Goal: Download file/media

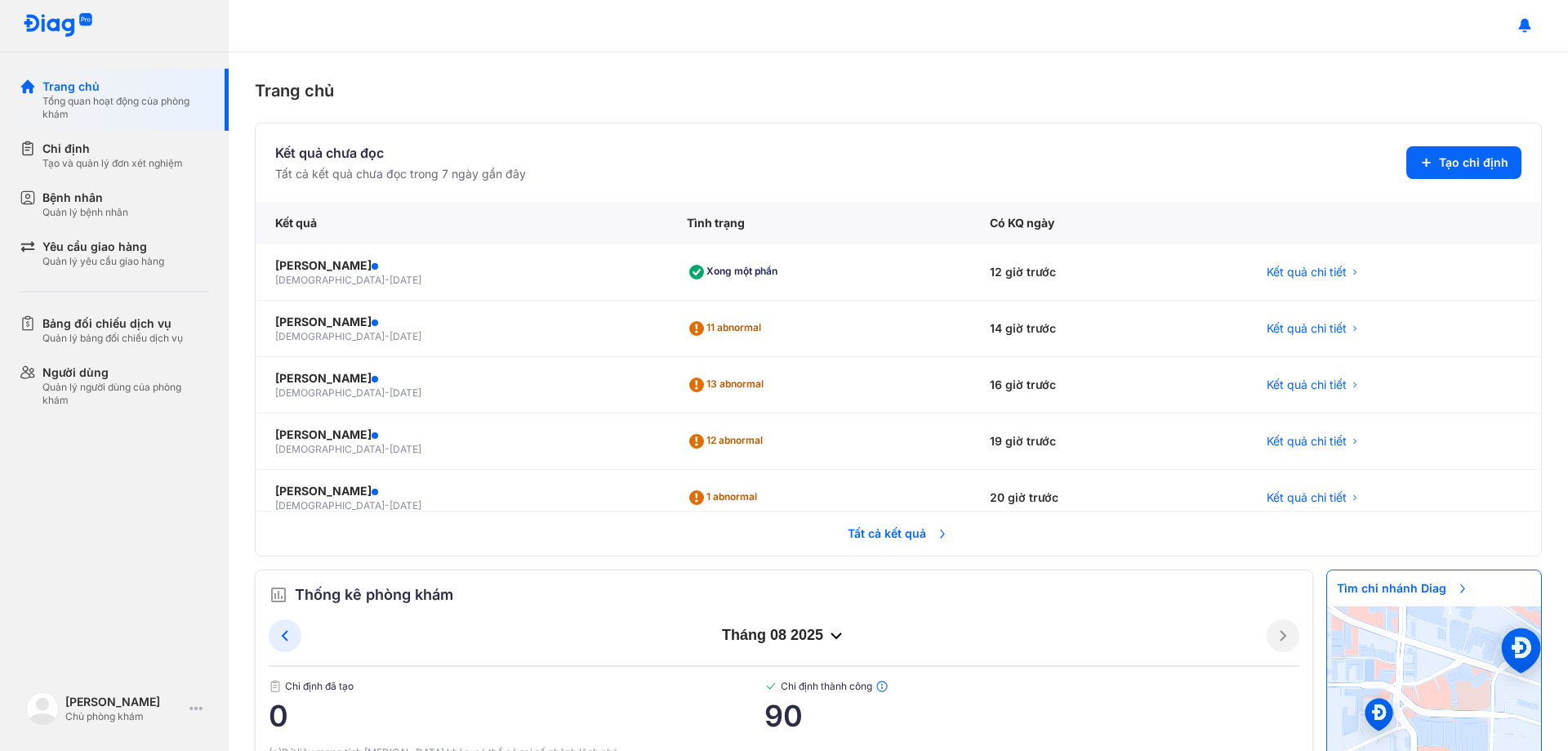
click at [890, 533] on span "Tất cả kết quả" at bounding box center [899, 533] width 121 height 36
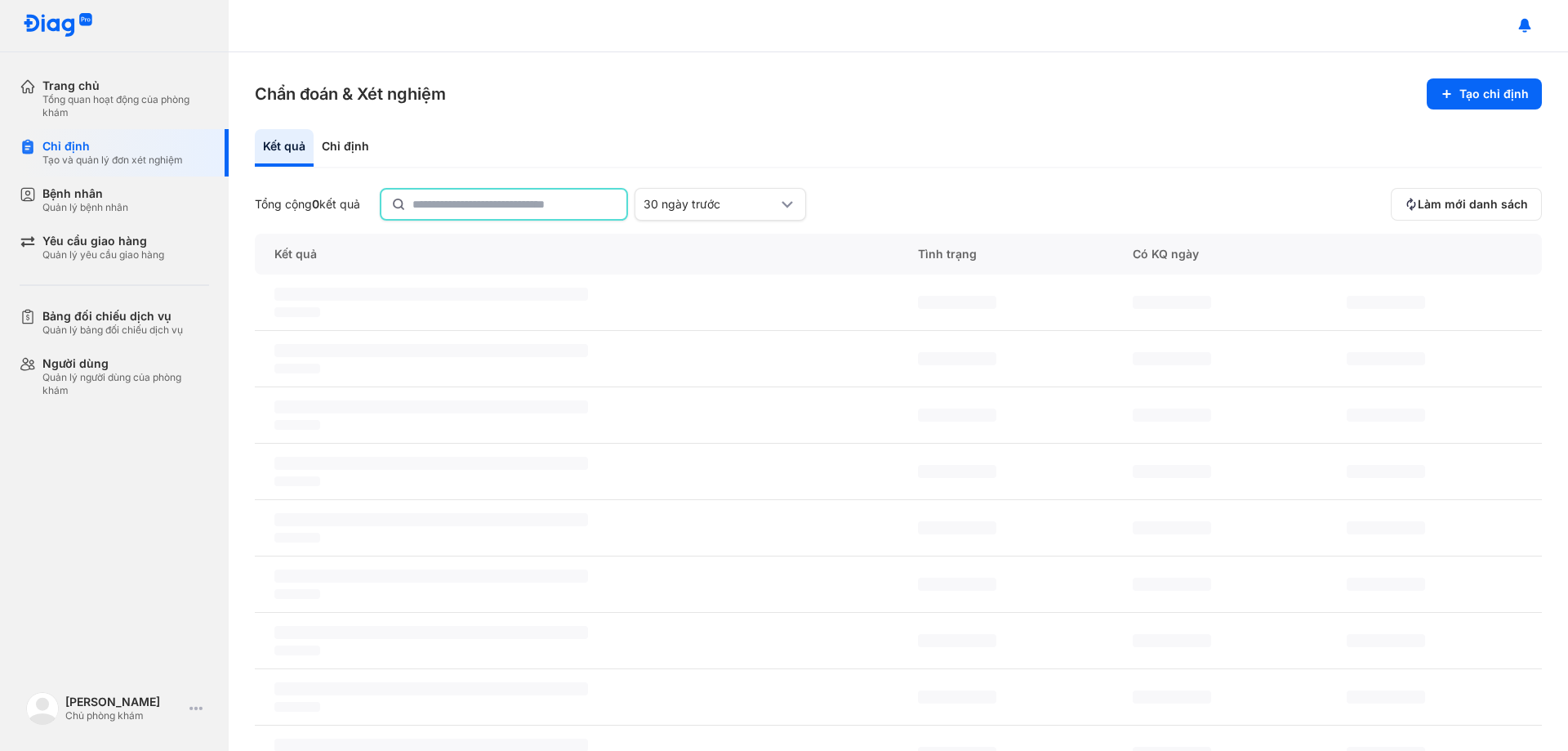
click at [508, 205] on input "text" at bounding box center [514, 205] width 204 height 30
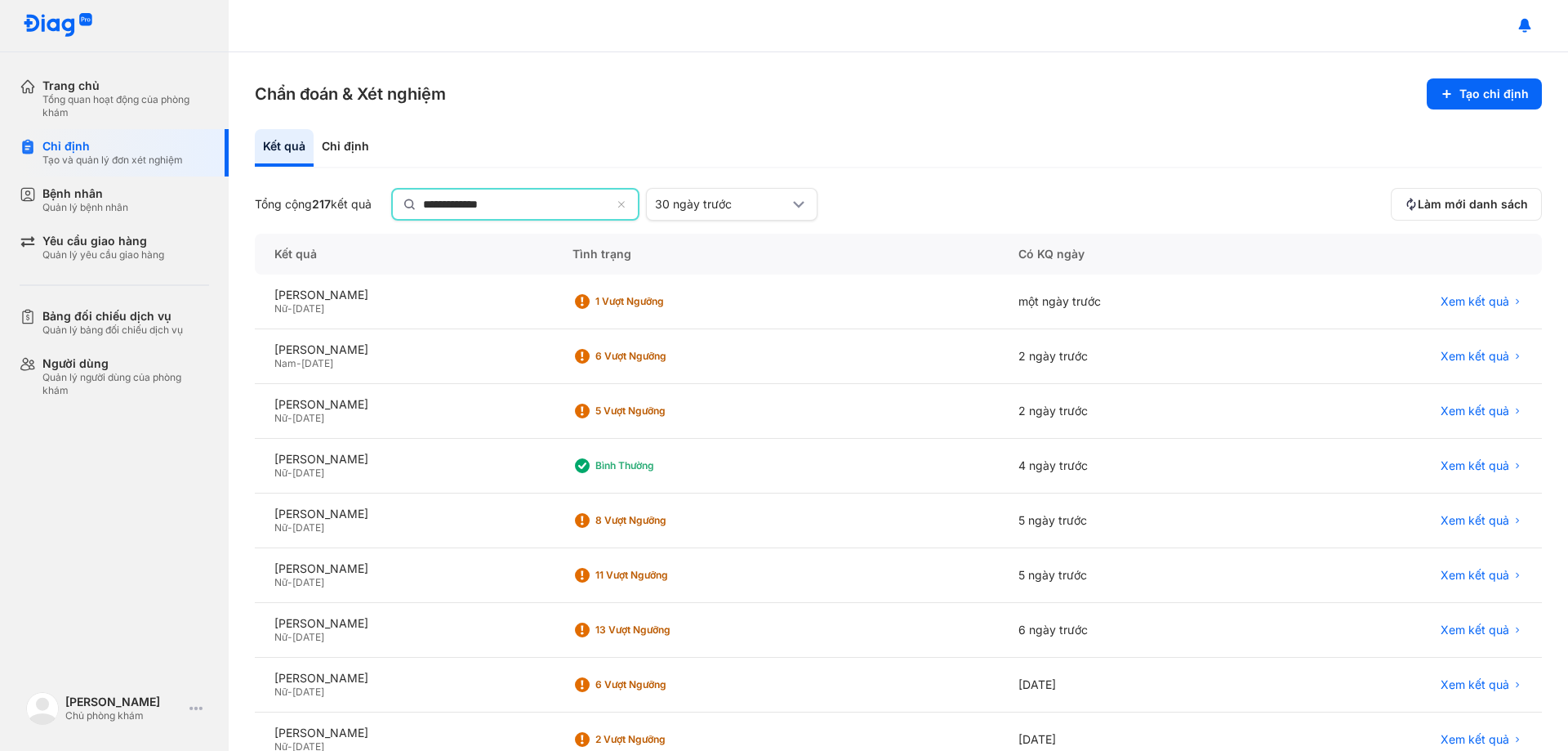
type input "**********"
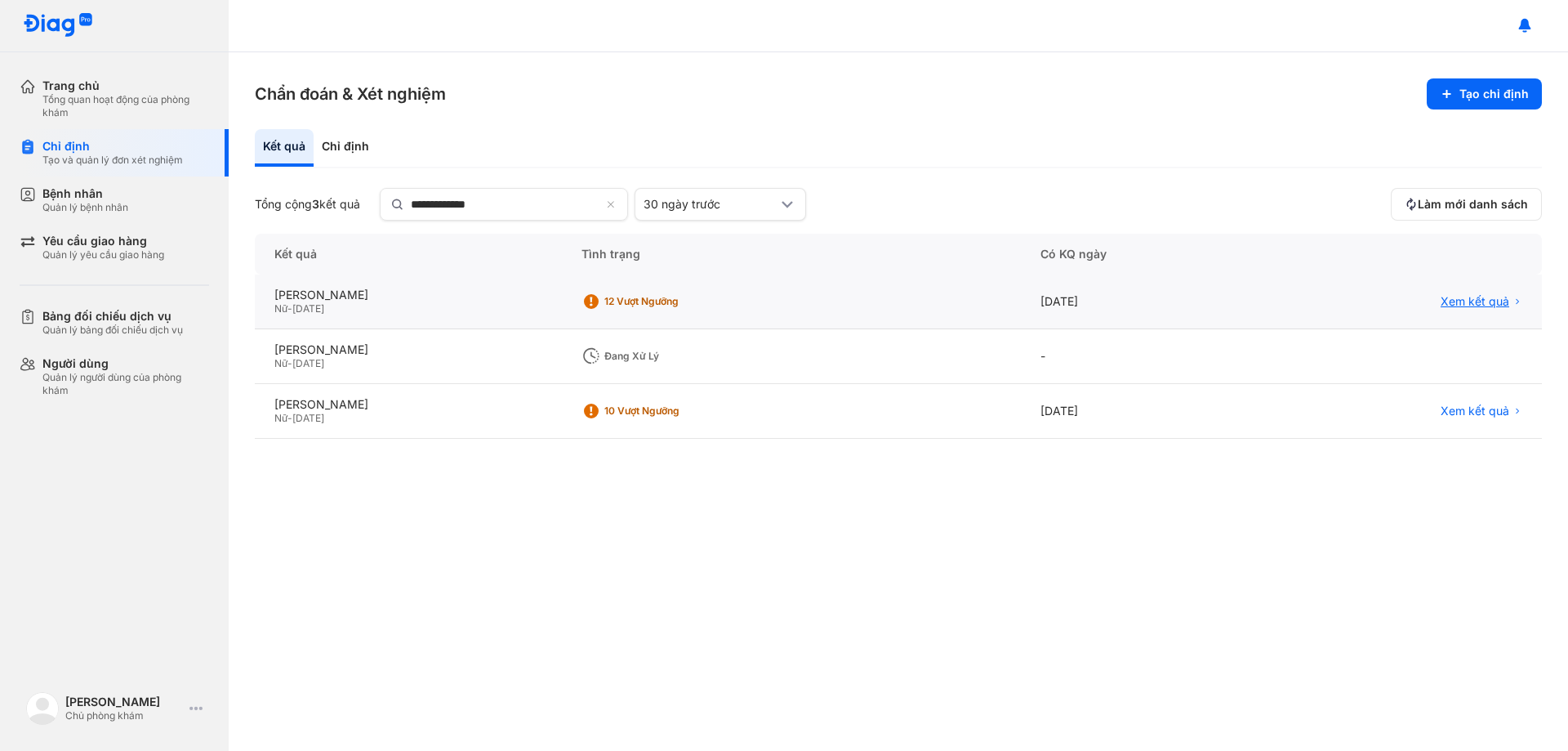
click at [1483, 297] on span "Xem kết quả" at bounding box center [1475, 301] width 69 height 15
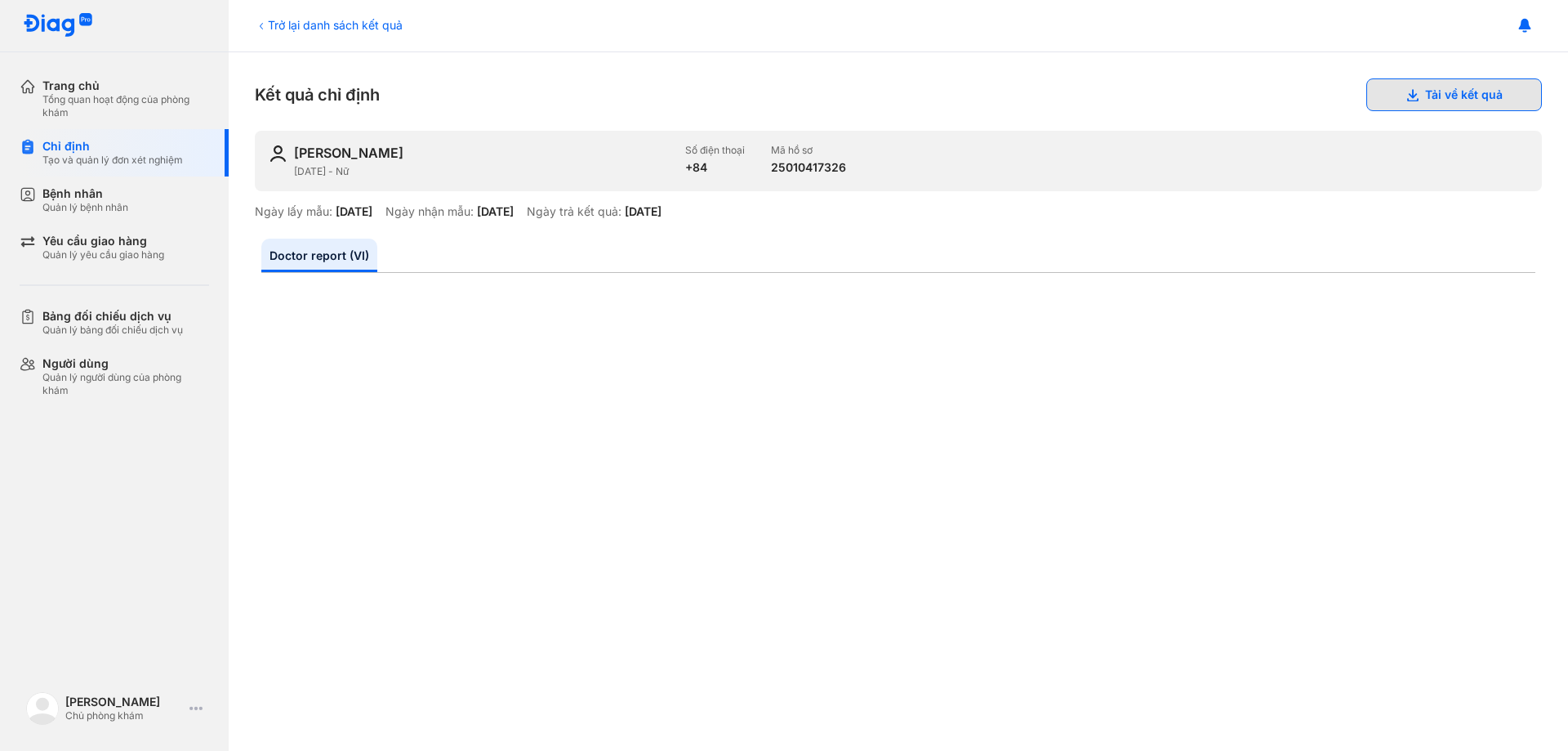
click at [1422, 94] on button "Tải về kết quả" at bounding box center [1454, 94] width 176 height 33
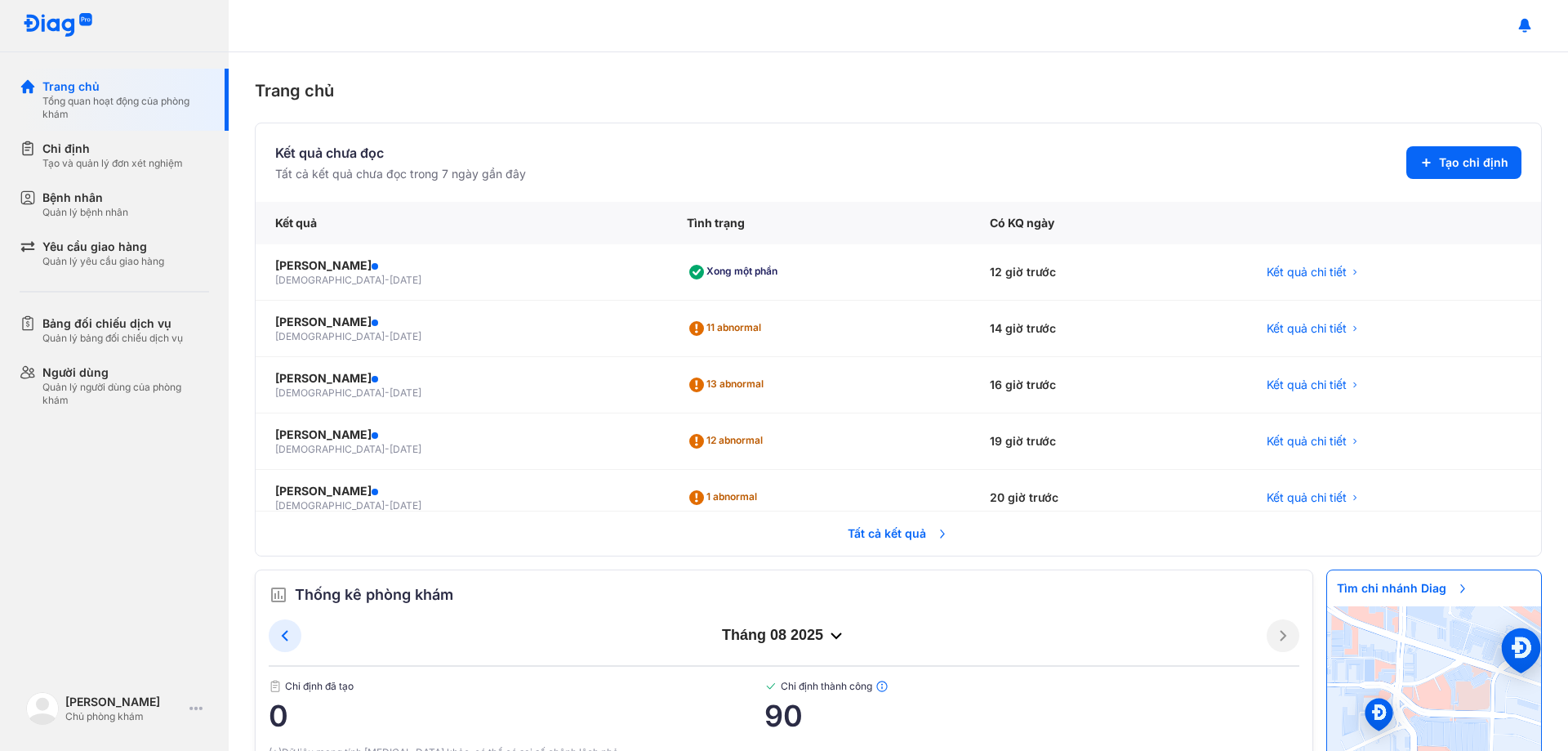
click at [875, 537] on span "Tất cả kết quả" at bounding box center [899, 533] width 121 height 36
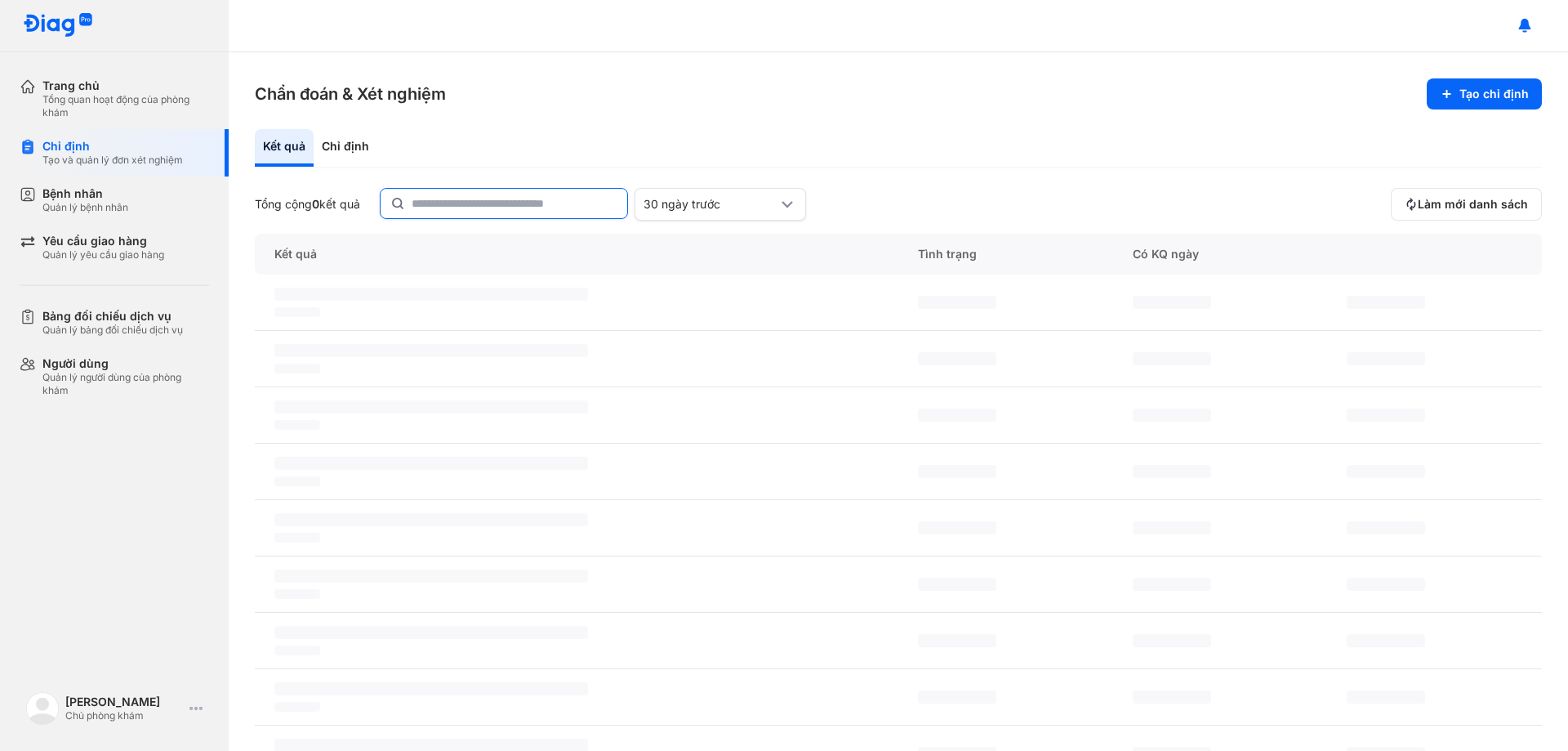
click at [553, 211] on input "text" at bounding box center [514, 204] width 206 height 30
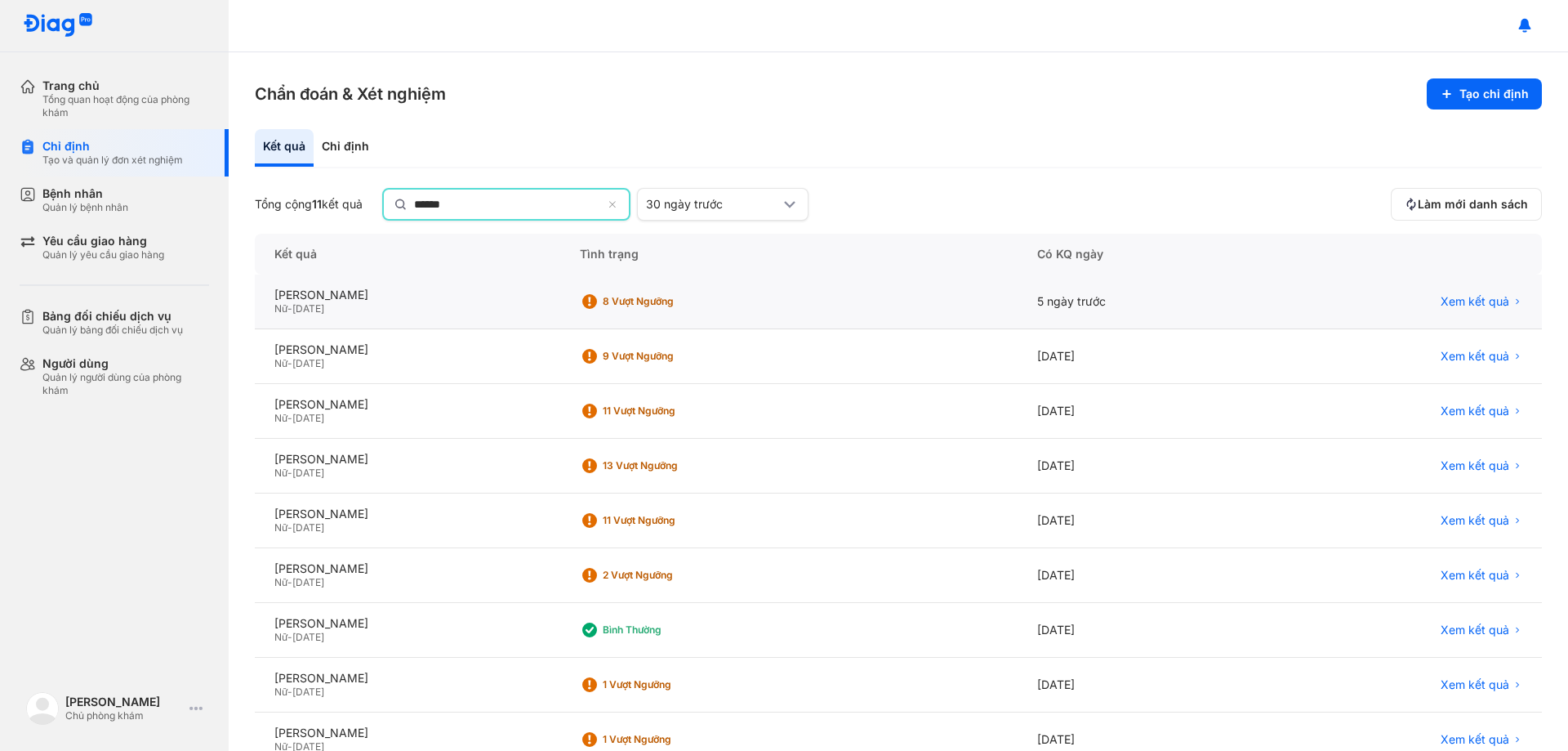
type input "******"
click at [1475, 293] on div "Xem kết quả" at bounding box center [1403, 301] width 277 height 55
click at [1447, 295] on span "Xem kết quả" at bounding box center [1475, 301] width 69 height 15
click at [1446, 297] on span "Xem kết quả" at bounding box center [1475, 301] width 69 height 15
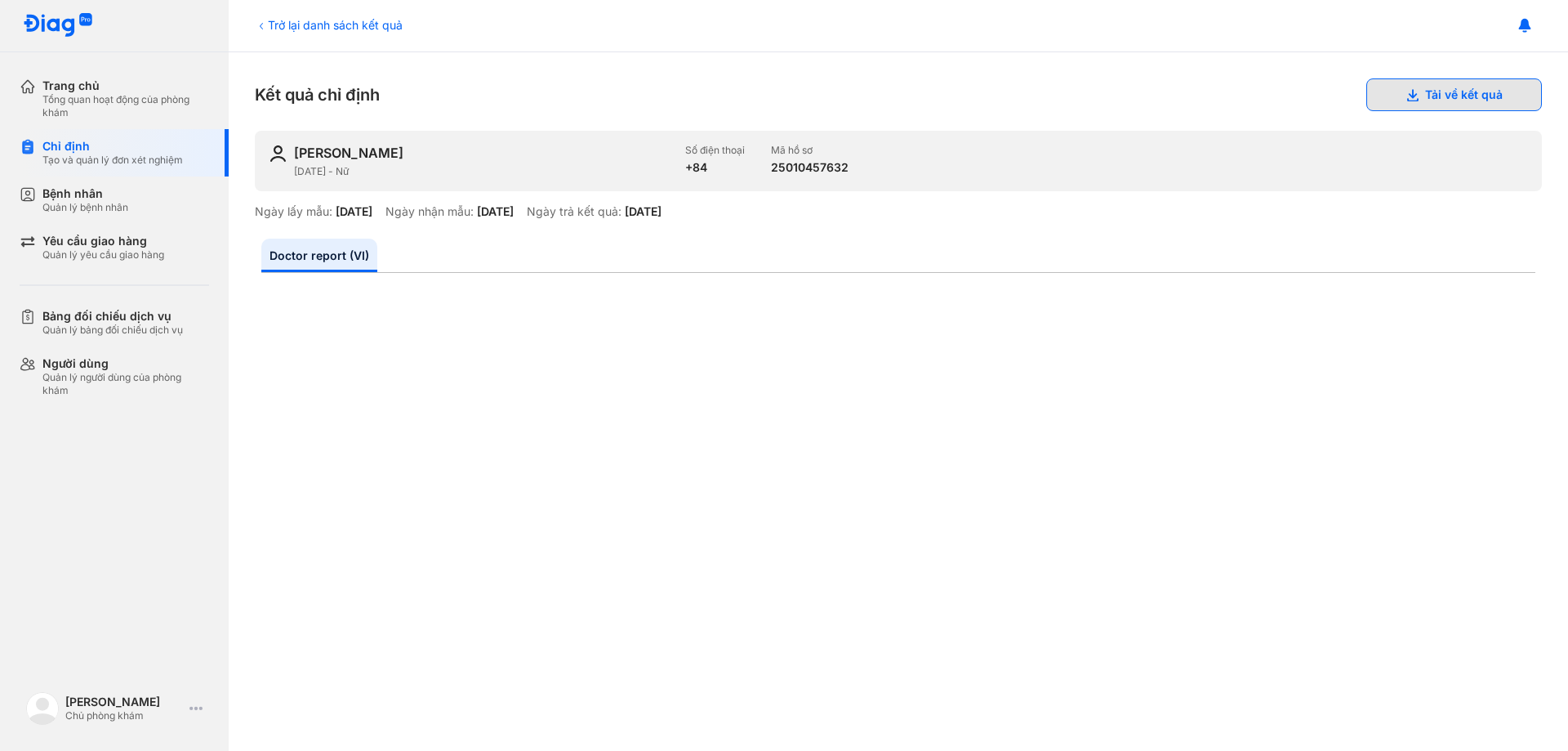
click at [1432, 94] on button "Tải về kết quả" at bounding box center [1454, 94] width 176 height 33
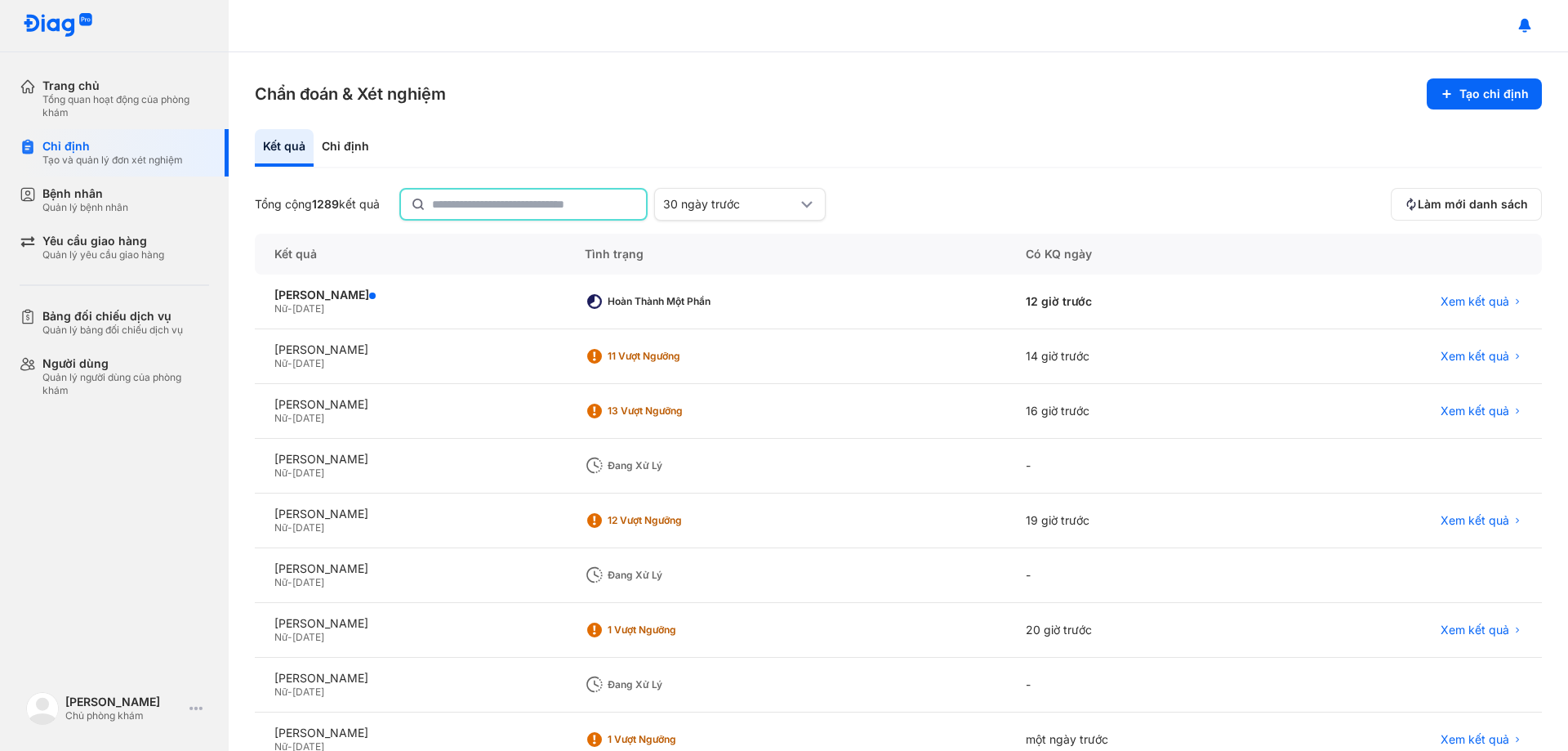
click at [530, 205] on input "text" at bounding box center [534, 205] width 204 height 30
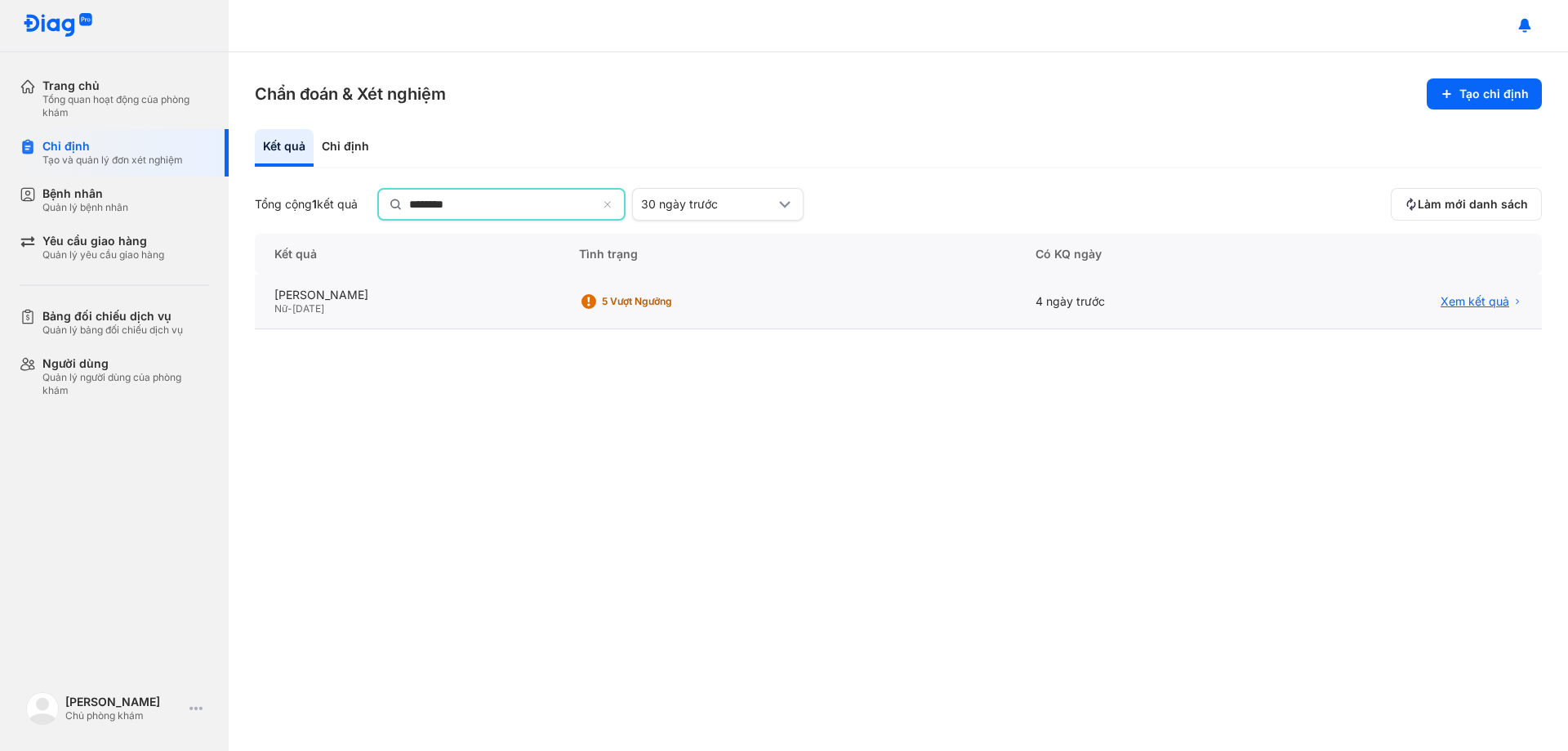
type input "********"
click at [1465, 299] on span "Xem kết quả" at bounding box center [1475, 301] width 69 height 15
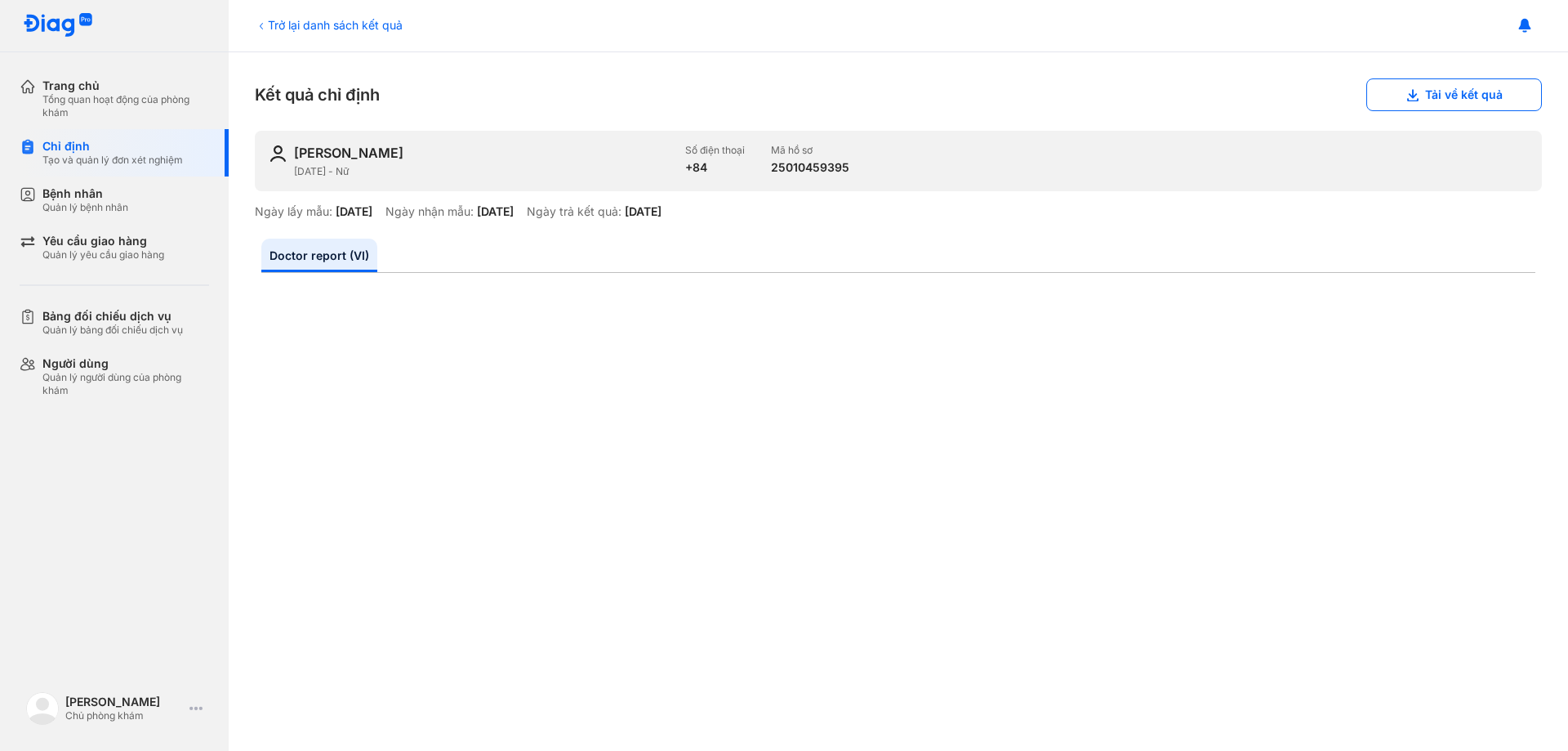
scroll to position [409, 0]
